Goal: Information Seeking & Learning: Understand process/instructions

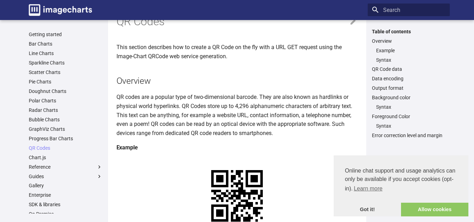
scroll to position [35, 0]
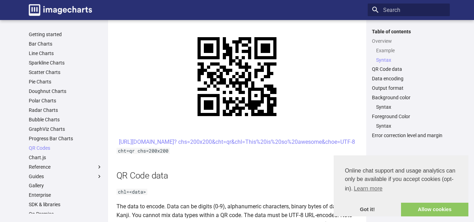
scroll to position [351, 0]
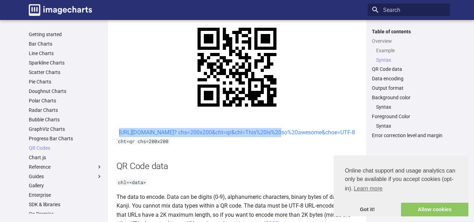
drag, startPoint x: 192, startPoint y: 132, endPoint x: 215, endPoint y: 144, distance: 25.7
click at [215, 137] on center "[URL][DOMAIN_NAME]? chs=200x200&cht=qr&chl=This%20is%20so%20awesome&choe=UTF-8" at bounding box center [236, 132] width 241 height 9
copy link "https://image-charts.com/chart? chs=200x200&cht=qr&chl="
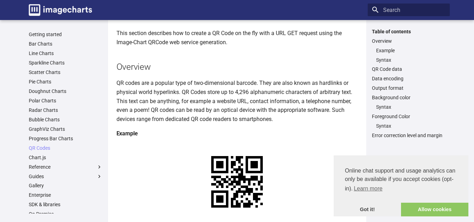
scroll to position [0, 0]
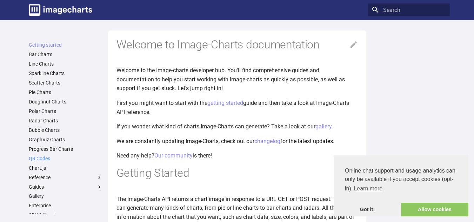
click at [42, 160] on link "QR Codes" at bounding box center [66, 158] width 74 height 6
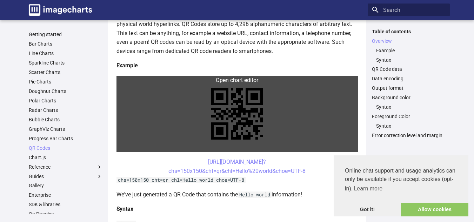
scroll to position [140, 0]
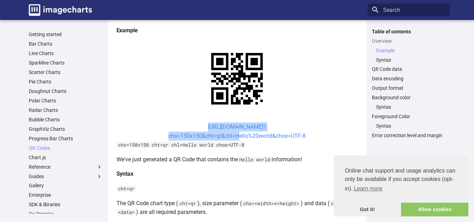
drag, startPoint x: 194, startPoint y: 125, endPoint x: 235, endPoint y: 137, distance: 43.1
click at [235, 137] on center "https://image-charts.com/chart? chs=150x150&cht=qr&chl=Hello%20world&choe=UTF-8" at bounding box center [236, 131] width 241 height 18
copy link "https://image-charts.com/chart? chs=150x150&cht=qr&chl="
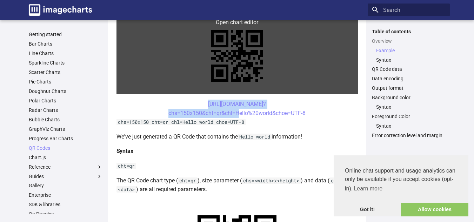
scroll to position [175, 0]
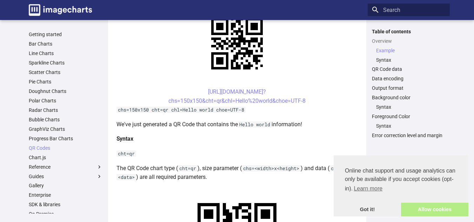
click at [436, 207] on link "Allow cookies" at bounding box center [434, 210] width 67 height 14
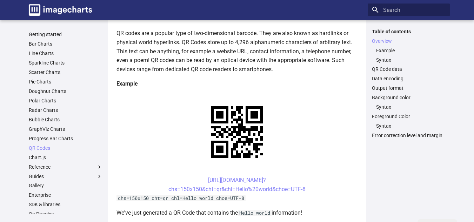
scroll to position [70, 0]
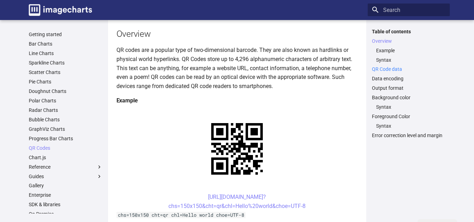
click at [386, 68] on link "QR Code data" at bounding box center [409, 69] width 74 height 6
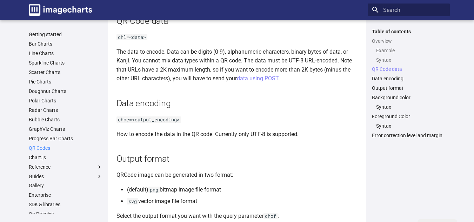
click at [39, 148] on link "QR Codes" at bounding box center [66, 148] width 74 height 6
